Goal: Information Seeking & Learning: Check status

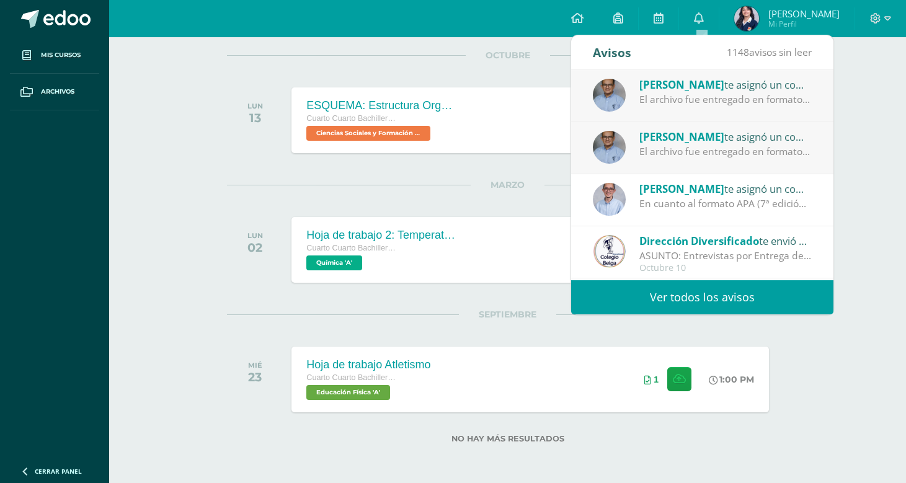
scroll to position [96, 0]
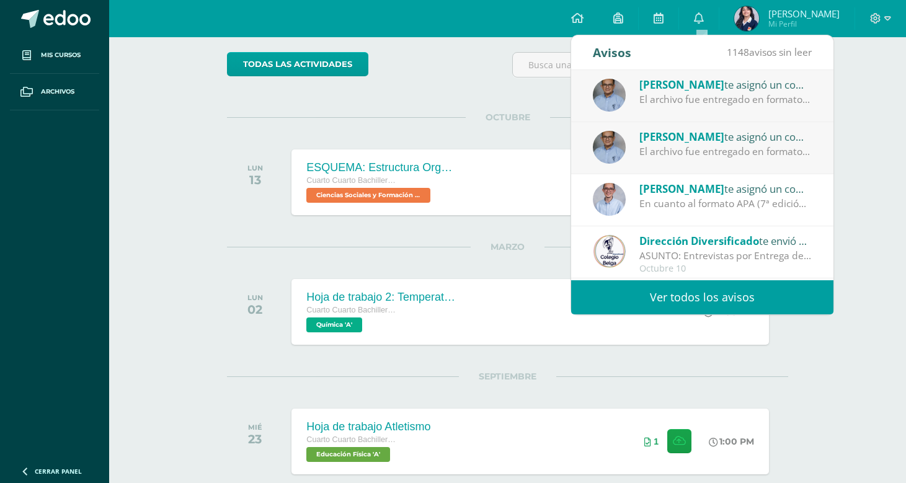
click at [708, 149] on div "El archivo fue entregado en formato PDF, pero debe presentarse en formato Word." at bounding box center [726, 152] width 172 height 14
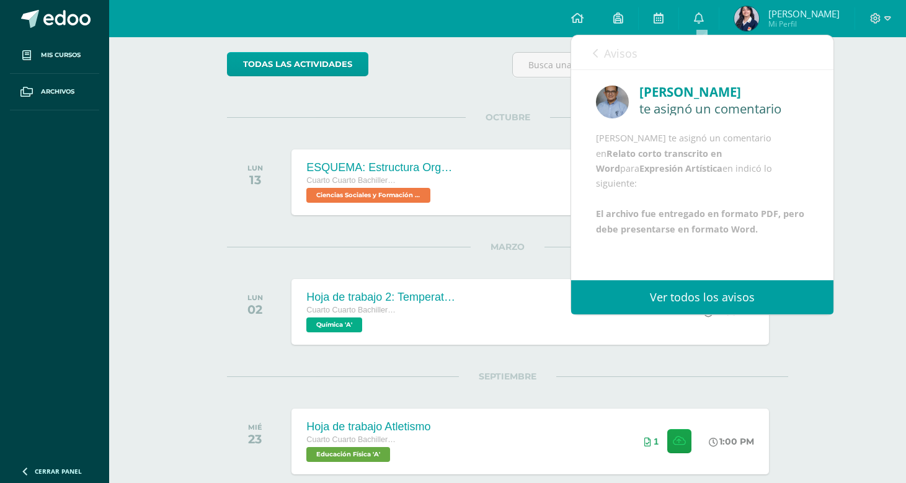
scroll to position [0, 0]
click at [596, 50] on icon at bounding box center [595, 53] width 5 height 10
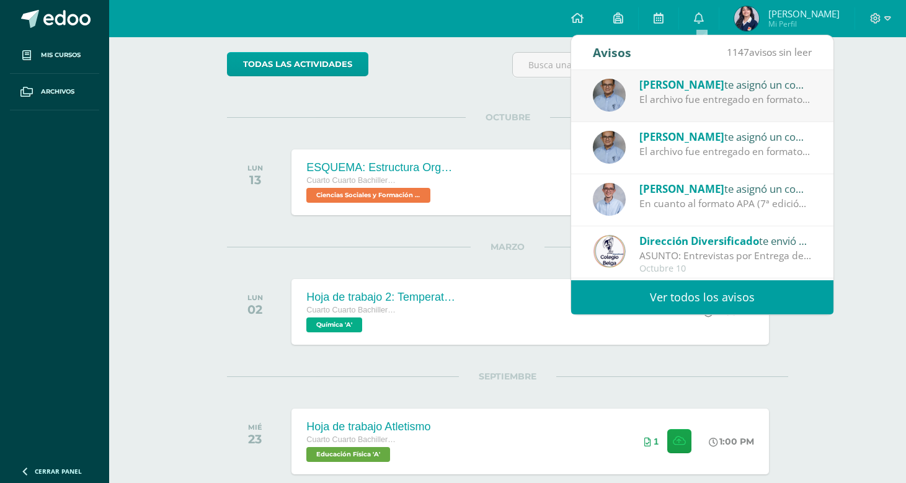
drag, startPoint x: 707, startPoint y: 97, endPoint x: 759, endPoint y: 128, distance: 60.6
click at [706, 97] on div "El archivo fue entregado en formato PDF, pero debe presentarse en formato Word." at bounding box center [726, 99] width 172 height 14
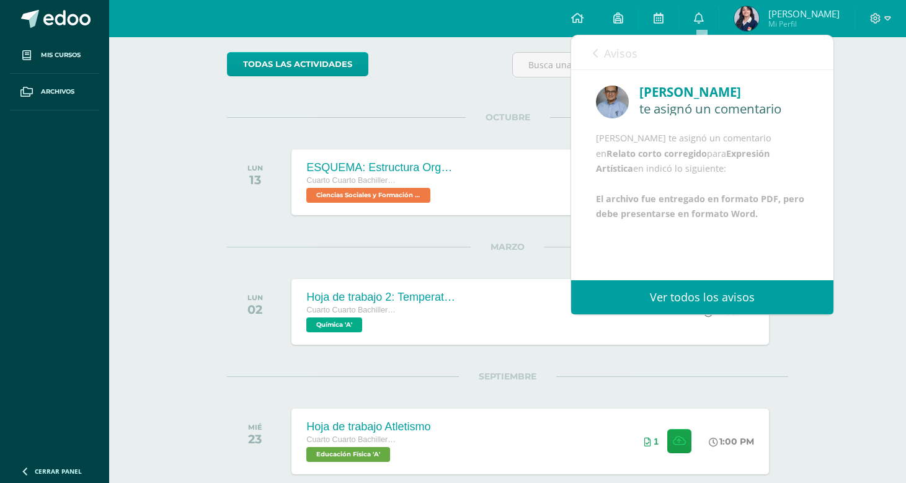
click at [595, 51] on icon at bounding box center [595, 53] width 5 height 10
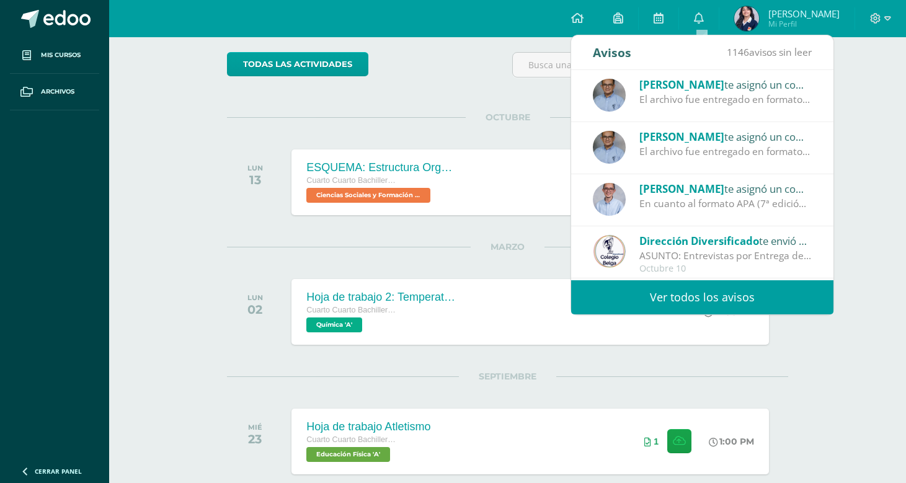
click at [690, 142] on span "[PERSON_NAME]" at bounding box center [682, 137] width 85 height 14
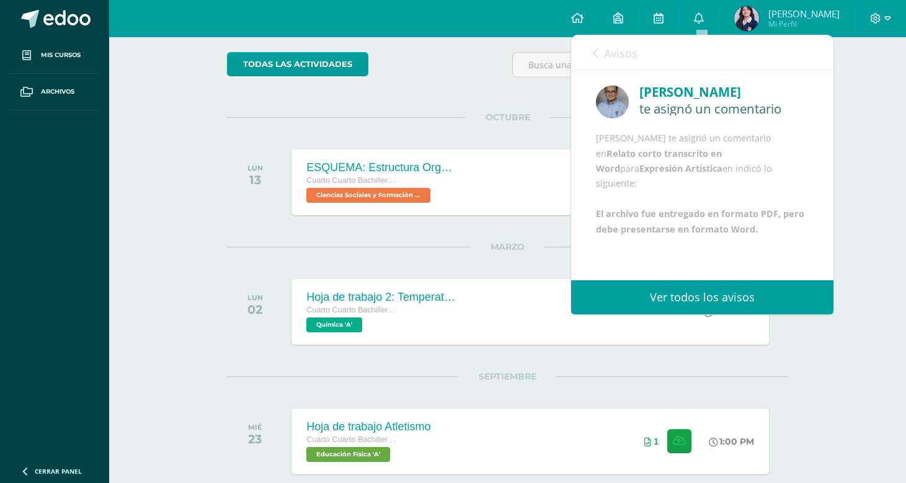
click at [599, 54] on link "Avisos" at bounding box center [615, 52] width 45 height 35
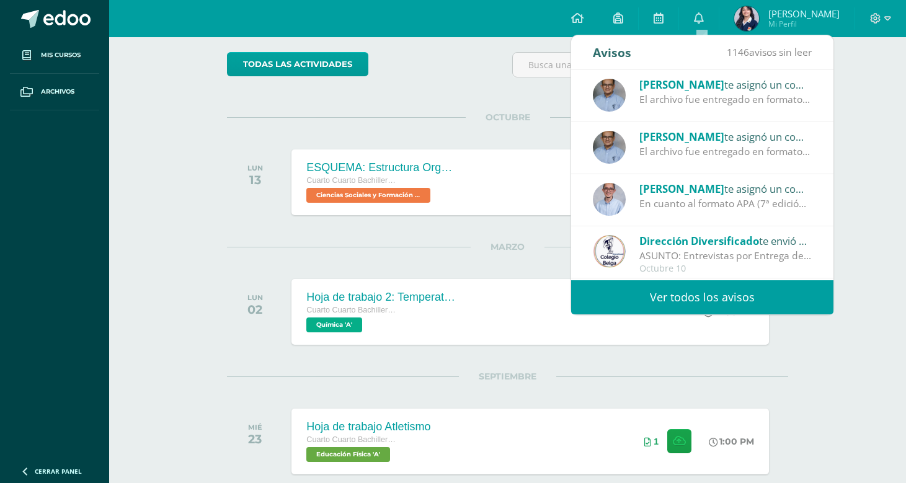
click at [864, 76] on div "Actividades recientes y próximas Tablero Pendientes de entrega Entregadas todas…" at bounding box center [507, 244] width 797 height 604
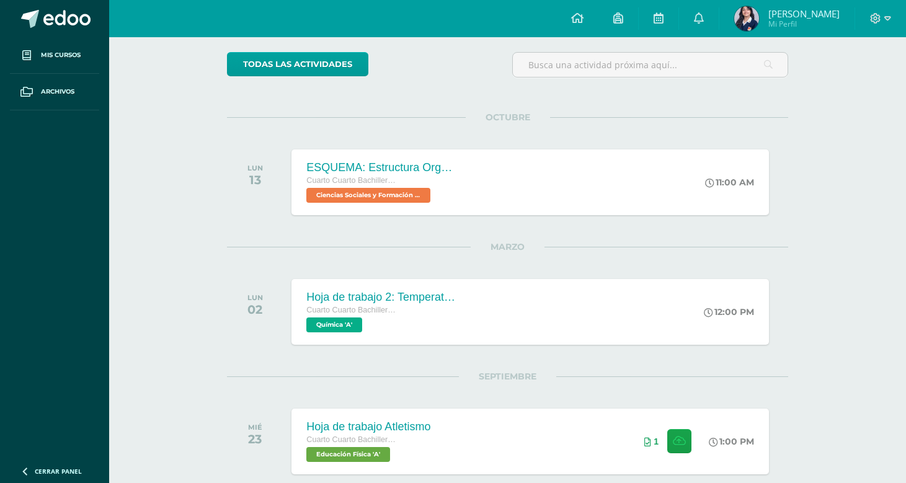
click at [790, 13] on span "[PERSON_NAME]" at bounding box center [804, 13] width 71 height 12
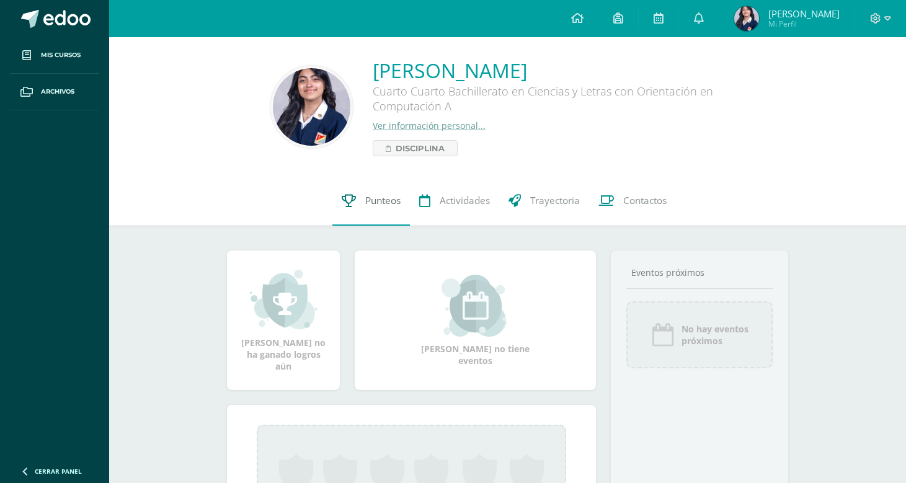
click at [374, 197] on span "Punteos" at bounding box center [382, 200] width 35 height 13
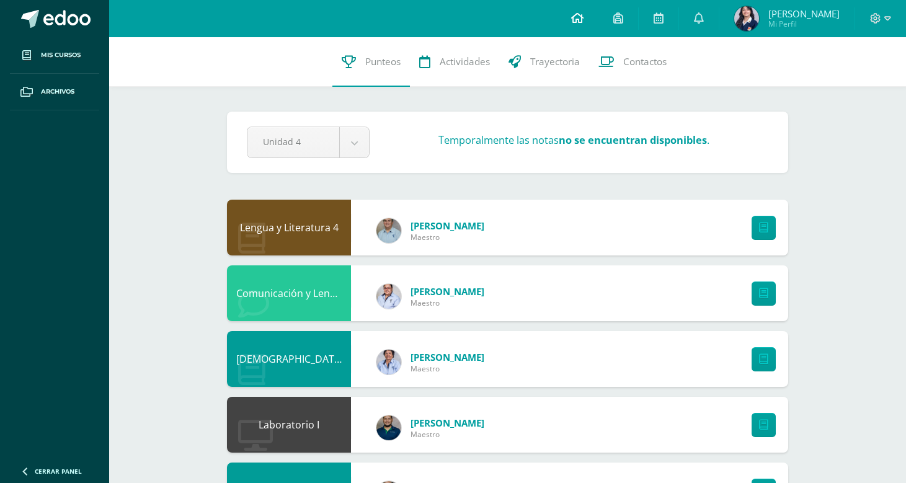
click at [581, 14] on icon at bounding box center [577, 17] width 12 height 11
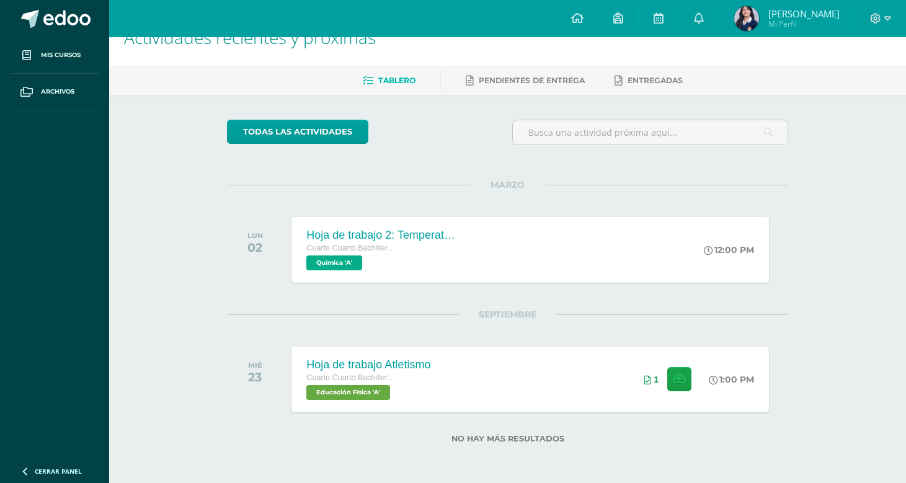
scroll to position [375, 0]
click at [69, 51] on span "Mis cursos" at bounding box center [61, 55] width 40 height 10
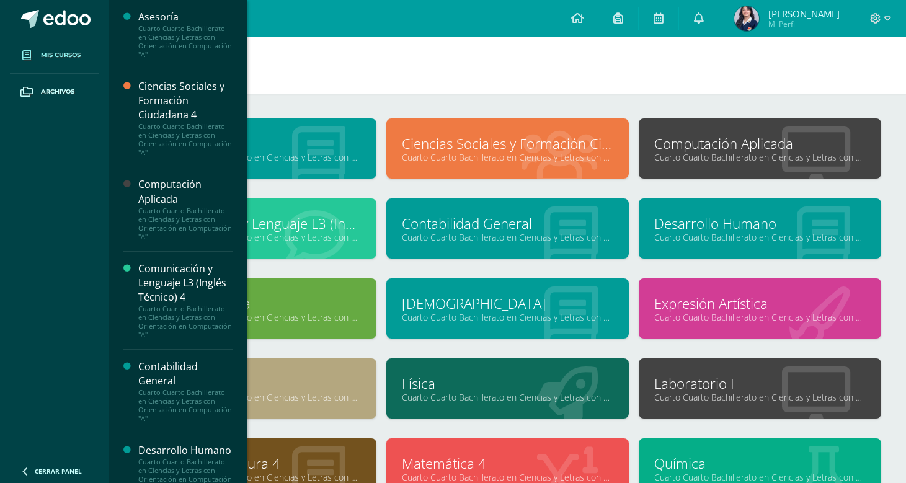
click at [715, 304] on link "Expresión Artística" at bounding box center [760, 303] width 212 height 19
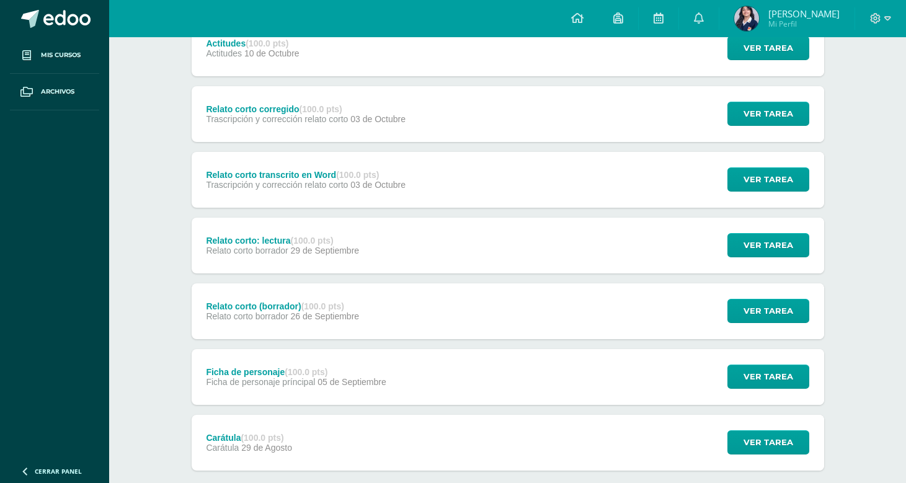
scroll to position [124, 0]
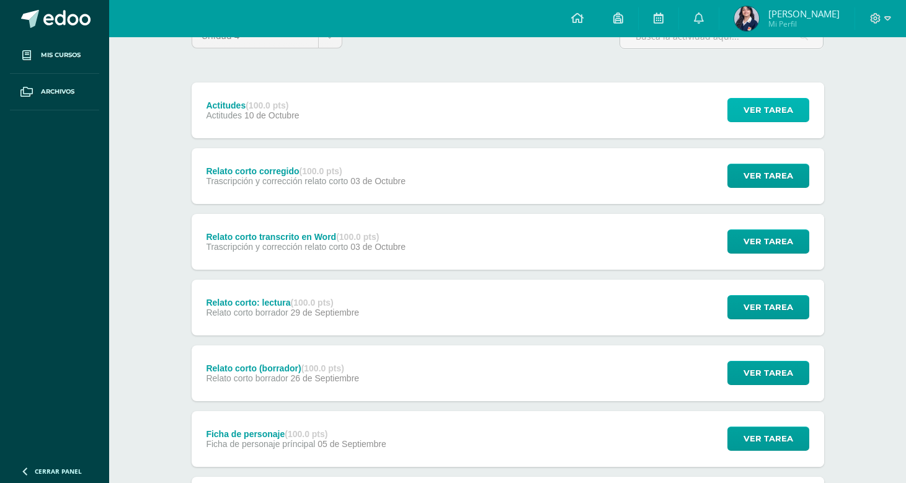
click at [762, 109] on span "Ver tarea" at bounding box center [769, 110] width 50 height 23
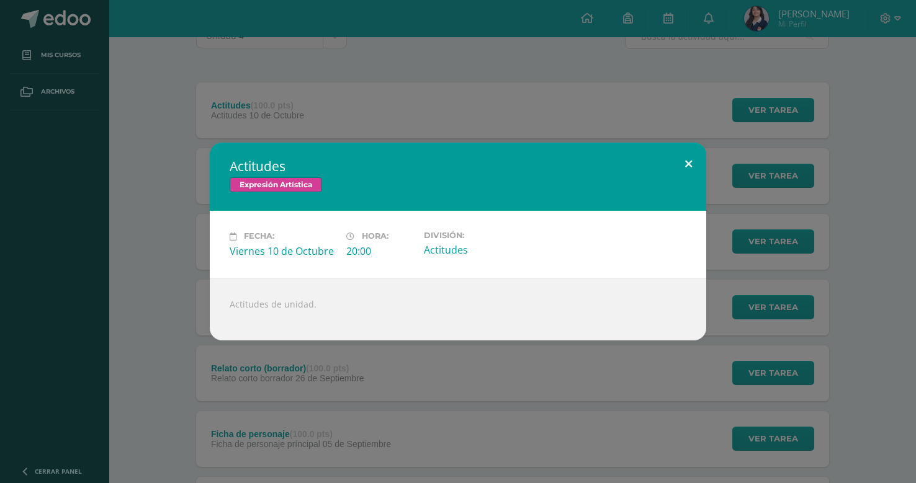
drag, startPoint x: 687, startPoint y: 162, endPoint x: 774, endPoint y: 179, distance: 88.4
click at [687, 161] on button at bounding box center [688, 164] width 35 height 42
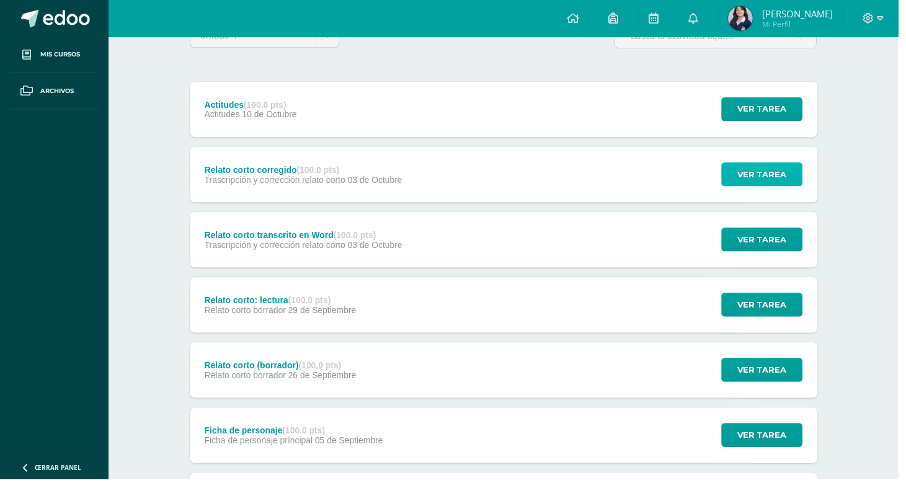
click at [779, 176] on span "Ver tarea" at bounding box center [769, 175] width 50 height 23
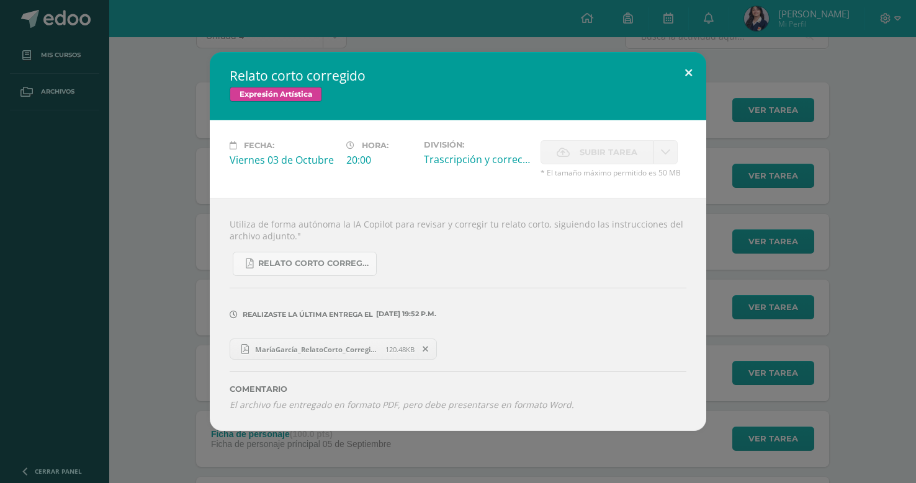
click at [685, 72] on button at bounding box center [688, 73] width 35 height 42
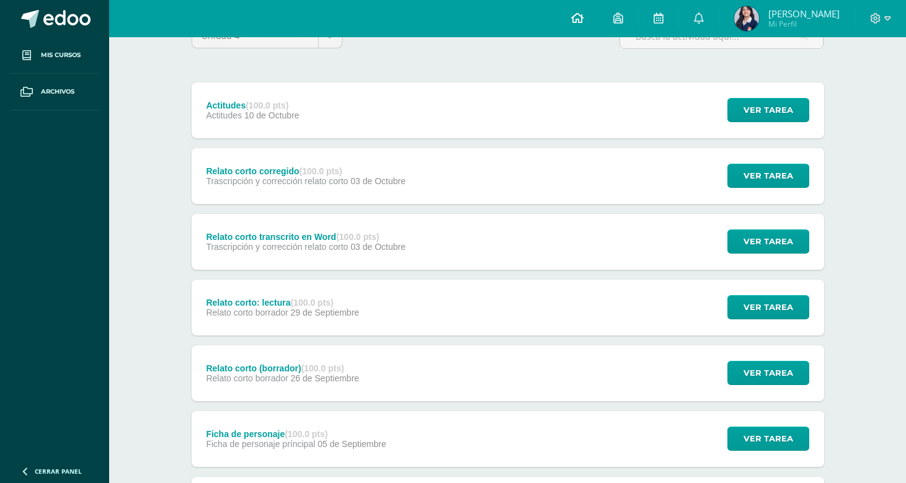
click at [579, 14] on icon at bounding box center [577, 17] width 12 height 11
